Goal: Information Seeking & Learning: Learn about a topic

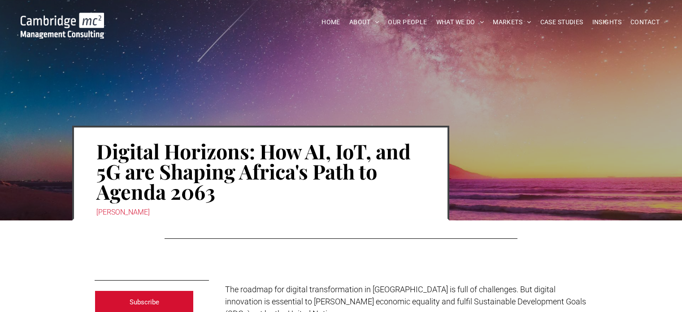
scroll to position [179, 0]
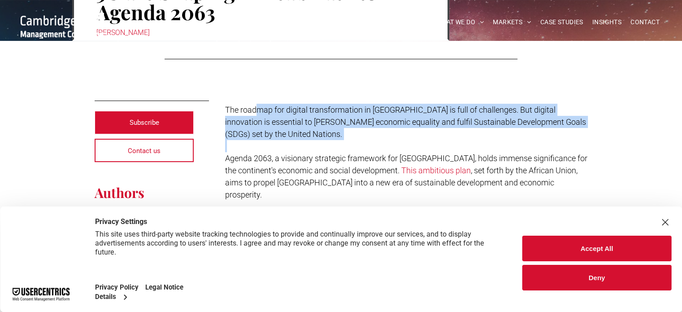
drag, startPoint x: 255, startPoint y: 108, endPoint x: 293, endPoint y: 141, distance: 50.2
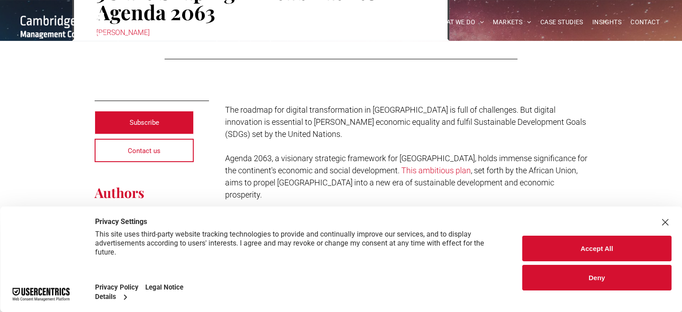
click at [298, 156] on span "Agenda 2063, a visionary strategic framework for [GEOGRAPHIC_DATA], holds immen…" at bounding box center [406, 164] width 362 height 22
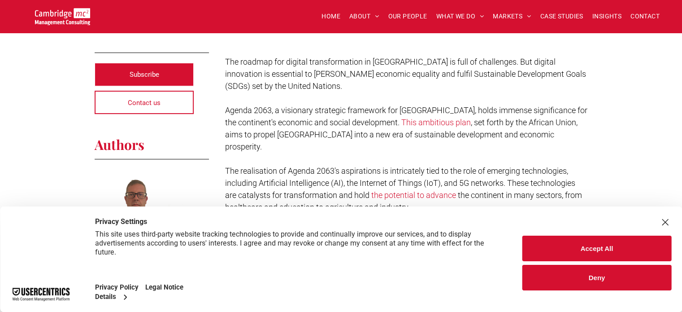
scroll to position [269, 0]
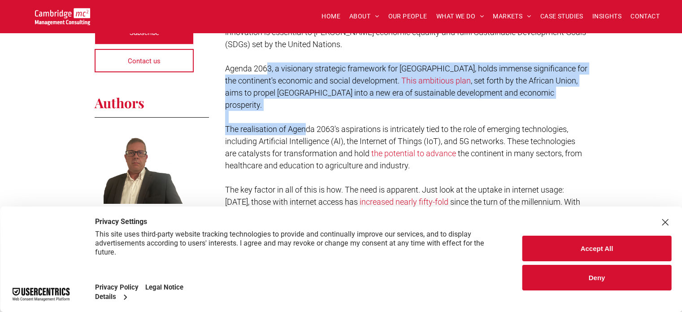
drag, startPoint x: 269, startPoint y: 56, endPoint x: 309, endPoint y: 123, distance: 77.9
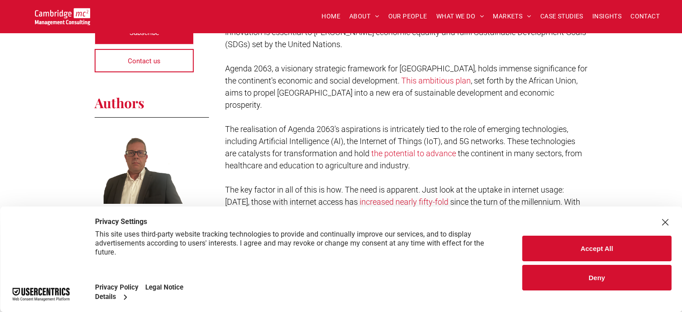
click at [313, 129] on span "The realisation of Agenda 2063's aspirations is intricately tied to the role of…" at bounding box center [400, 141] width 350 height 34
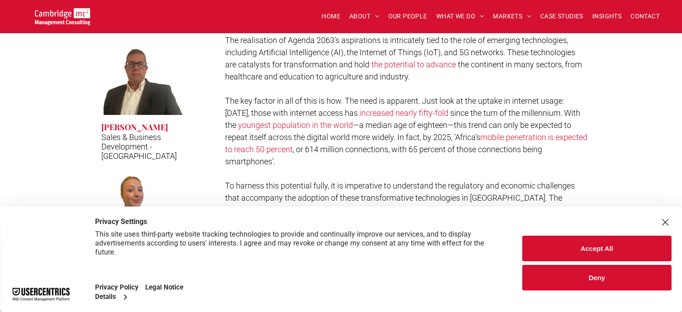
scroll to position [403, 0]
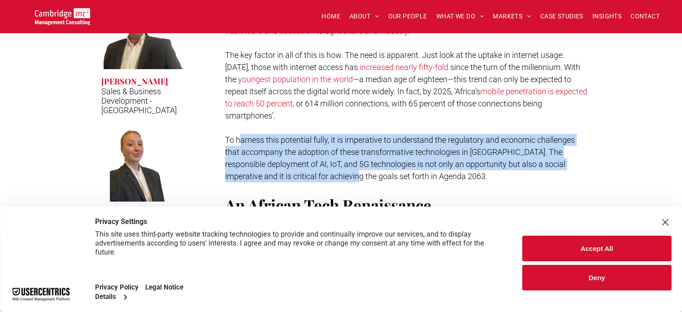
drag, startPoint x: 281, startPoint y: 129, endPoint x: 337, endPoint y: 149, distance: 59.6
click at [337, 149] on span "To harness this potential fully, it is imperative to understand the regulatory …" at bounding box center [400, 158] width 350 height 46
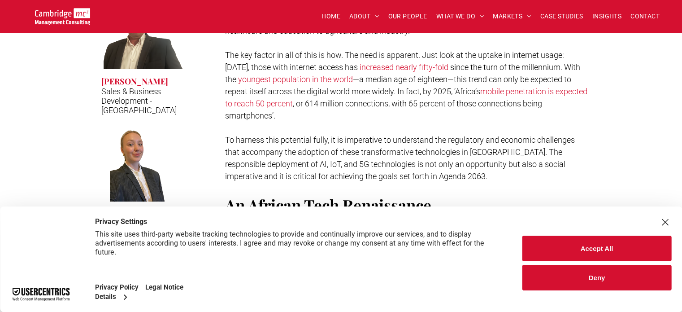
click at [367, 151] on span "To harness this potential fully, it is imperative to understand the regulatory …" at bounding box center [400, 158] width 350 height 46
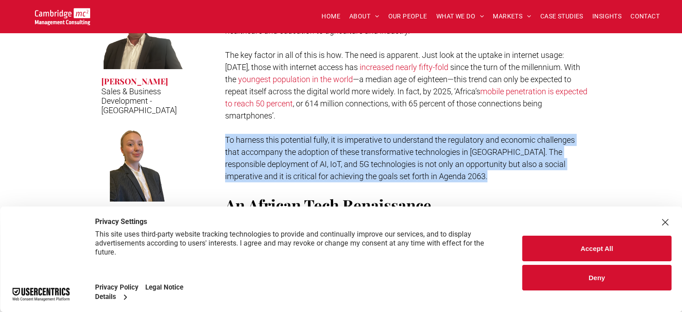
drag, startPoint x: 225, startPoint y: 113, endPoint x: 411, endPoint y: 147, distance: 188.8
copy span "To harness this potential fully, it is imperative to understand the regulatory …"
click at [296, 148] on span "To harness this potential fully, it is imperative to understand the regulatory …" at bounding box center [400, 158] width 350 height 46
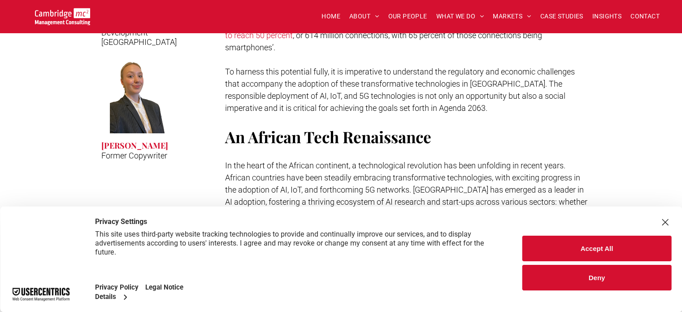
scroll to position [493, 0]
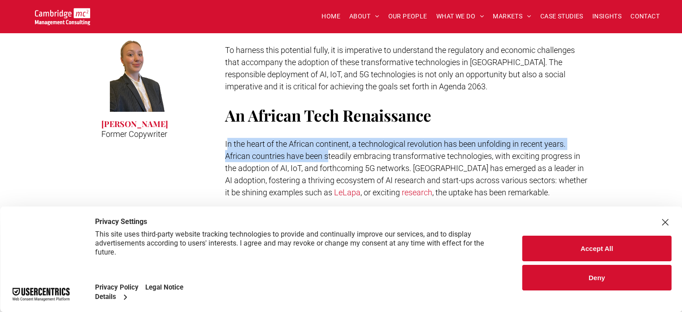
drag, startPoint x: 228, startPoint y: 118, endPoint x: 327, endPoint y: 143, distance: 102.2
click at [328, 138] on p "In the heart of the African continent, a technological revolution has been unfo…" at bounding box center [406, 168] width 363 height 61
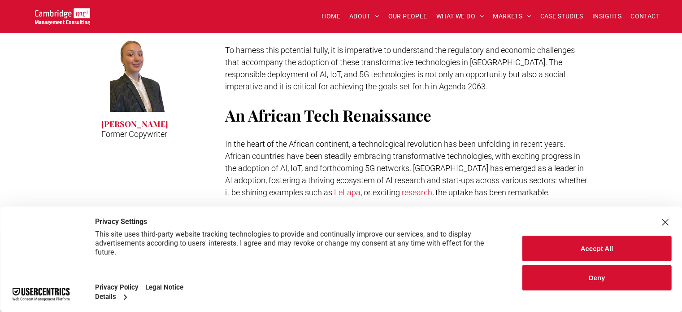
click at [327, 147] on span "In the heart of the African continent, a technological revolution has been unfo…" at bounding box center [406, 168] width 362 height 58
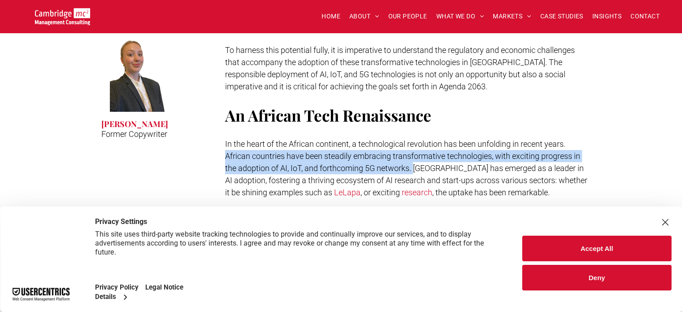
drag, startPoint x: 224, startPoint y: 128, endPoint x: 414, endPoint y: 144, distance: 191.2
copy span "African countries have been steadily embracing transformative technologies, wit…"
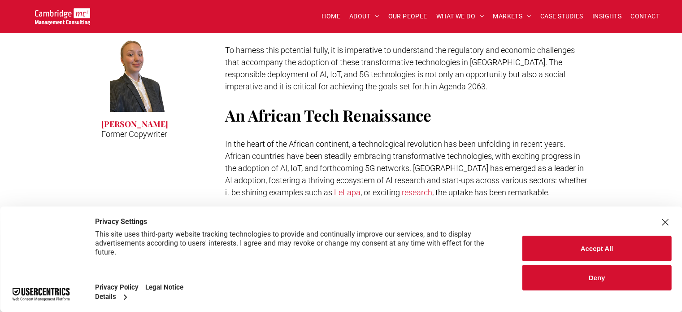
click at [298, 198] on p at bounding box center [406, 204] width 363 height 12
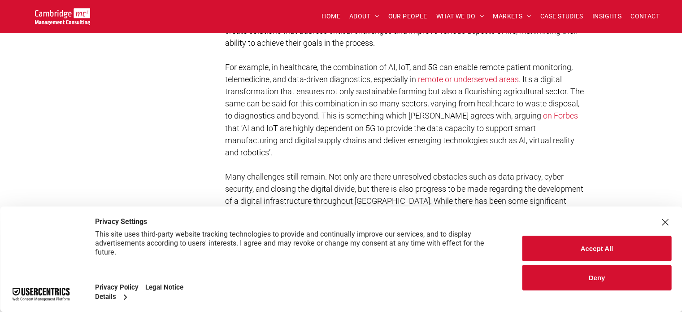
scroll to position [1524, 0]
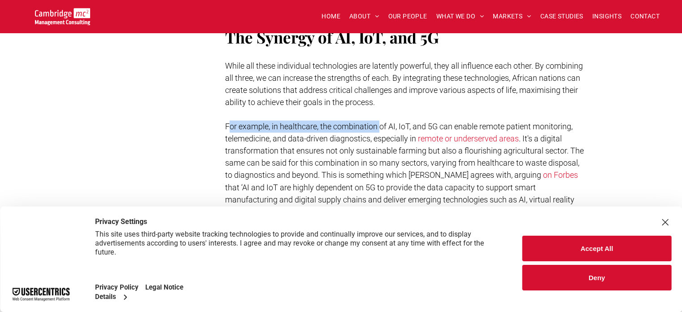
drag, startPoint x: 231, startPoint y: 112, endPoint x: 380, endPoint y: 120, distance: 149.5
click at [380, 120] on p "For example, in healthcare, the combination of AI, IoT, and 5G can enable remot…" at bounding box center [406, 168] width 363 height 97
click at [364, 147] on span ". It's a digital transformation that ensures not only sustainable farming but a…" at bounding box center [404, 157] width 359 height 46
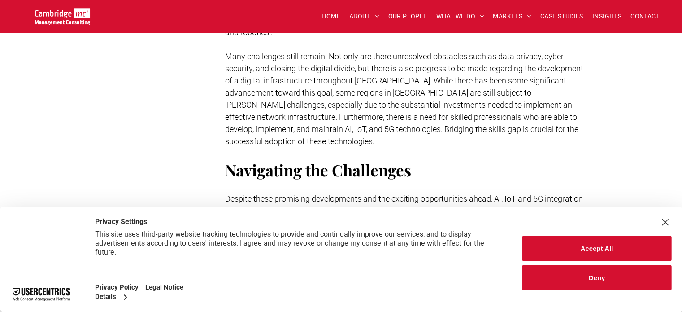
scroll to position [1793, 0]
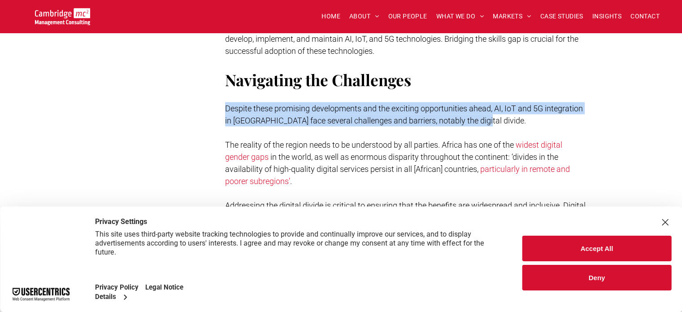
drag, startPoint x: 226, startPoint y: 67, endPoint x: 447, endPoint y: 87, distance: 221.5
click at [471, 104] on span "Despite these promising developments and the exciting opportunities ahead, AI, …" at bounding box center [404, 115] width 358 height 22
copy span "Despite these promising developments and the exciting opportunities ahead, AI, …"
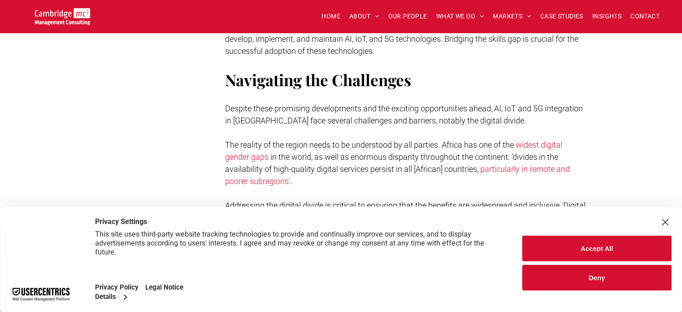
click at [322, 200] on span "Addressing the digital divide is critical to ensuring that the benefits are wid…" at bounding box center [405, 235] width 360 height 70
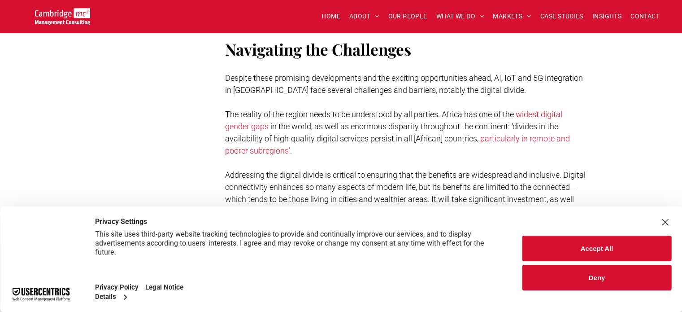
scroll to position [1838, 0]
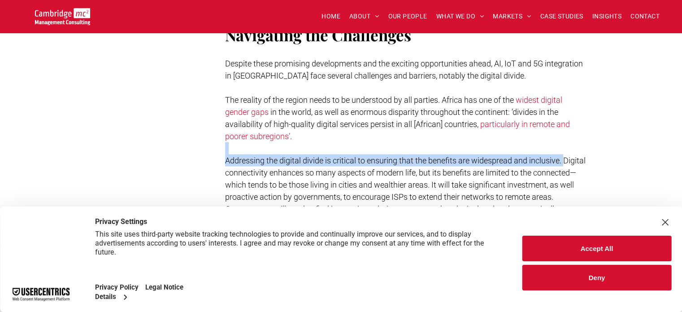
drag, startPoint x: 221, startPoint y: 117, endPoint x: 535, endPoint y: 116, distance: 314.7
copy div "Addressing the digital divide is critical to ensuring that the benefits are wid…"
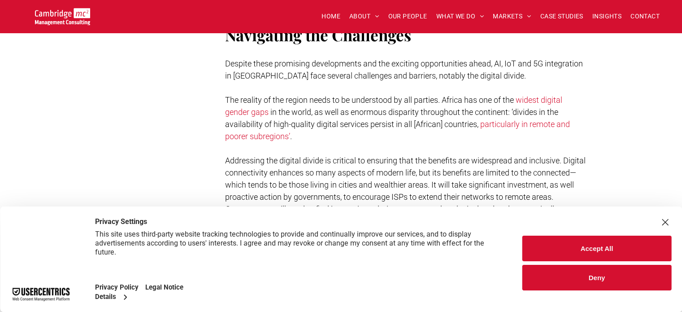
click at [277, 156] on span "Addressing the digital divide is critical to ensuring that the benefits are wid…" at bounding box center [405, 191] width 360 height 70
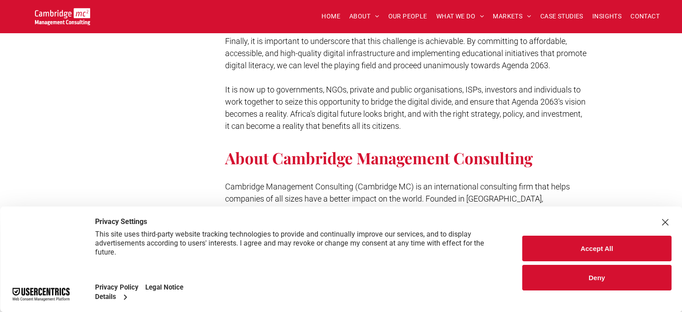
scroll to position [1973, 0]
